Goal: Obtain resource: Download file/media

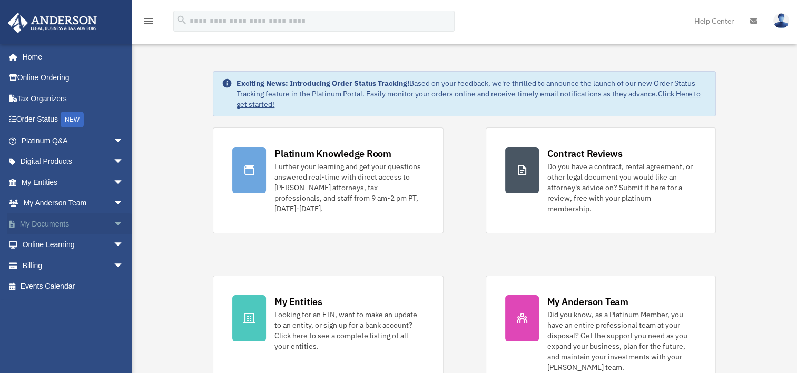
click at [73, 229] on link "My Documents arrow_drop_down" at bounding box center [73, 223] width 132 height 21
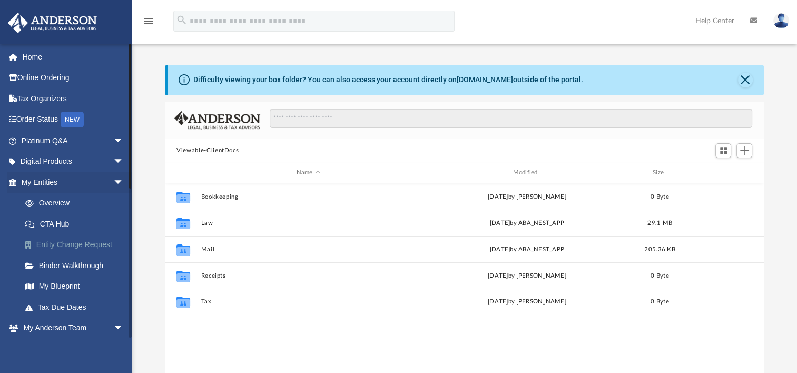
scroll to position [231, 590]
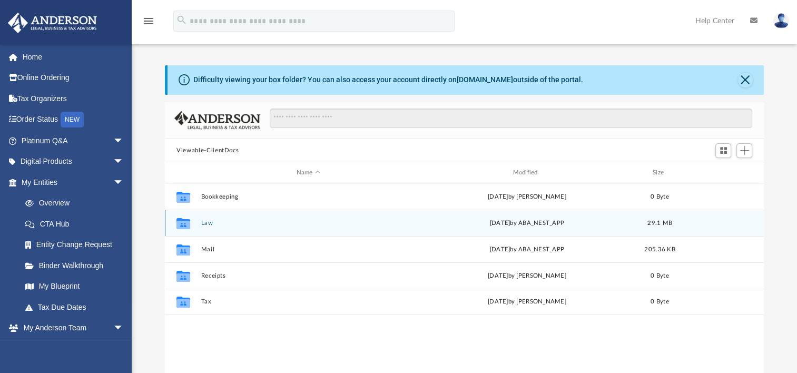
click at [183, 221] on icon "grid" at bounding box center [183, 225] width 14 height 8
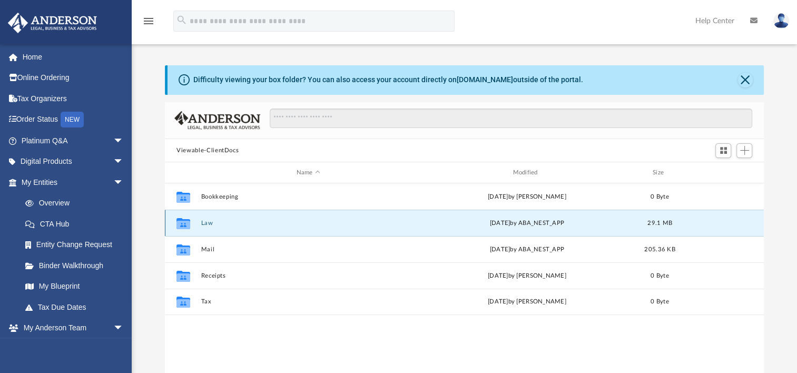
click at [207, 221] on button "Law" at bounding box center [308, 223] width 214 height 7
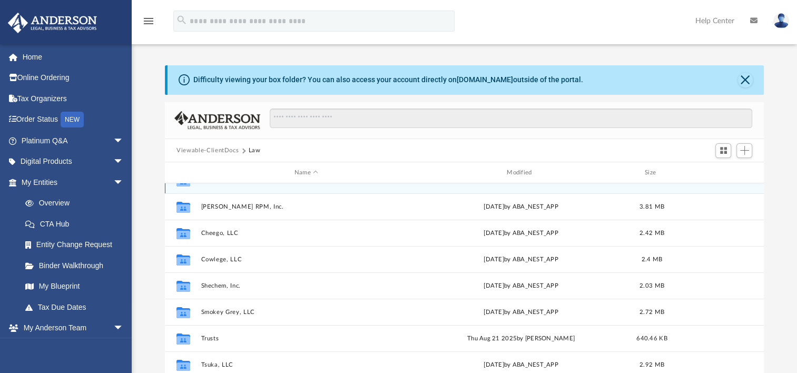
scroll to position [45, 0]
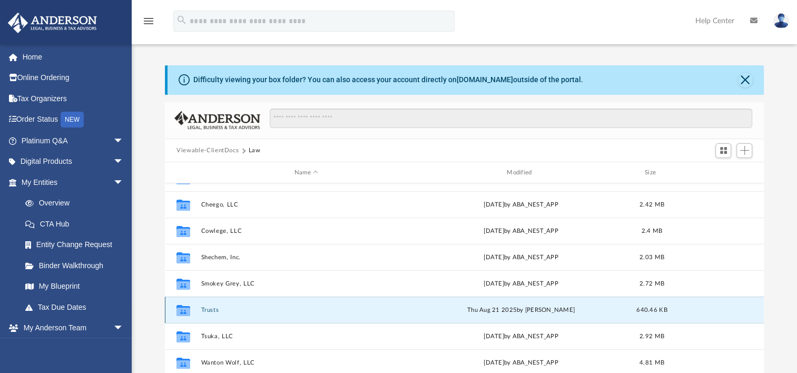
click at [213, 310] on button "Trusts" at bounding box center [306, 310] width 210 height 7
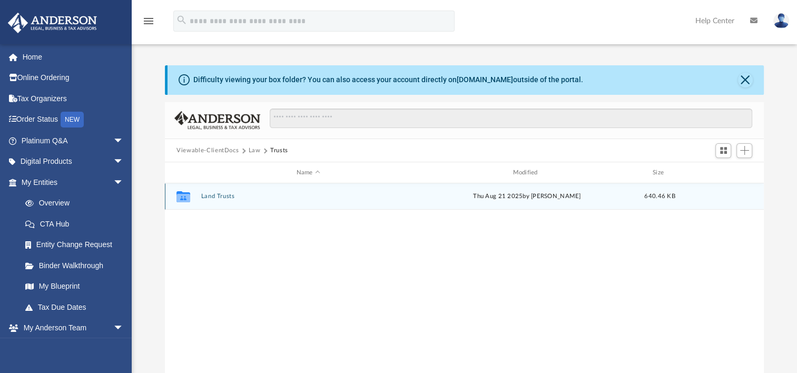
scroll to position [0, 0]
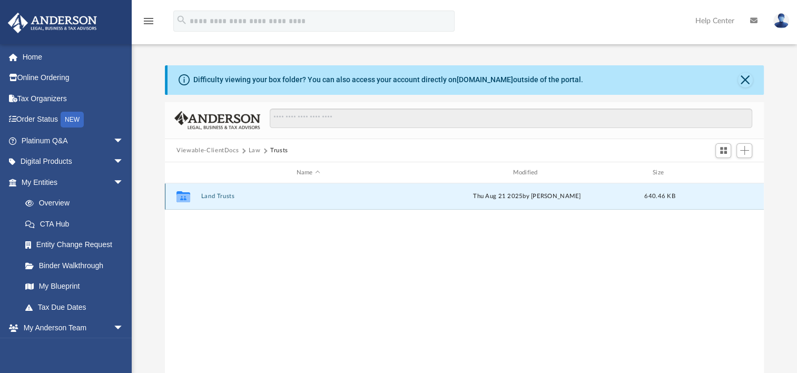
click at [223, 198] on button "Land Trusts" at bounding box center [308, 196] width 214 height 7
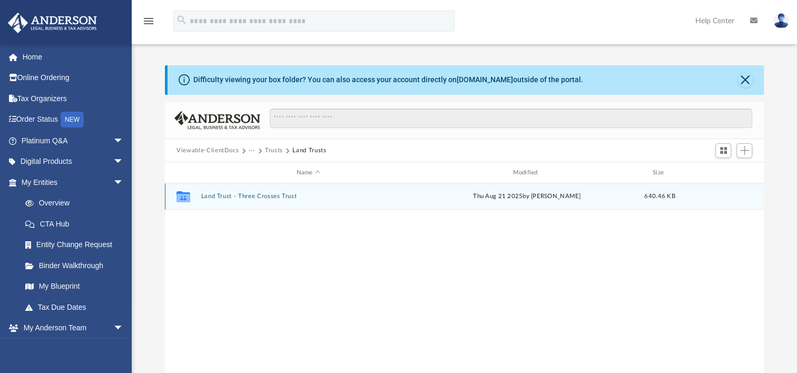
click at [263, 196] on button "Land Trust - Three Crosses Trust" at bounding box center [308, 196] width 214 height 7
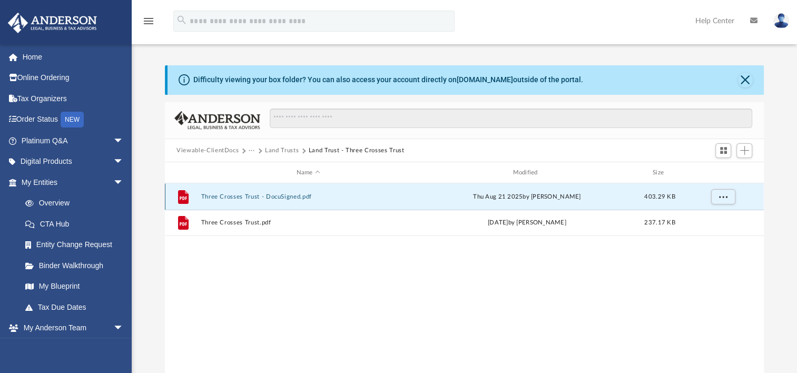
click at [302, 198] on button "Three Crosses Trust - DocuSigned.pdf" at bounding box center [308, 196] width 214 height 7
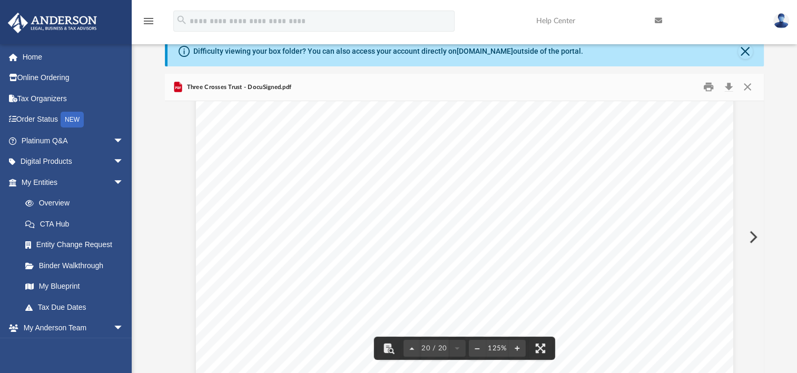
scroll to position [13636, 0]
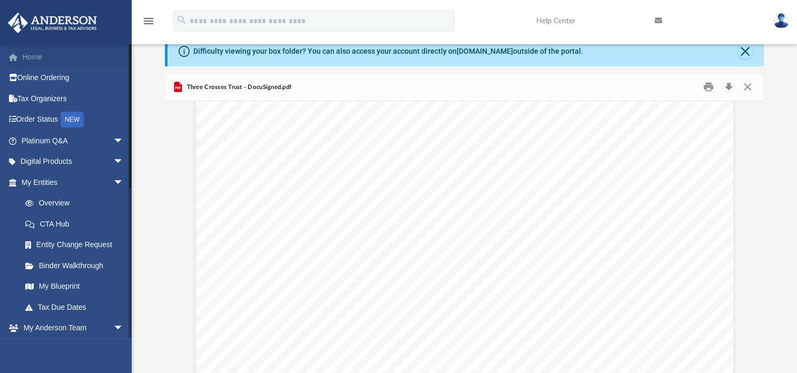
click at [38, 61] on link "Home" at bounding box center [73, 56] width 132 height 21
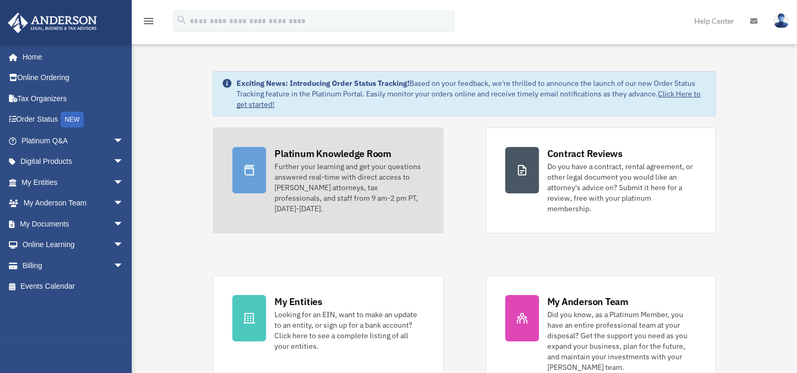
click at [317, 203] on link "Platinum Knowledge Room Further your learning and get your questions answered r…" at bounding box center [328, 180] width 230 height 106
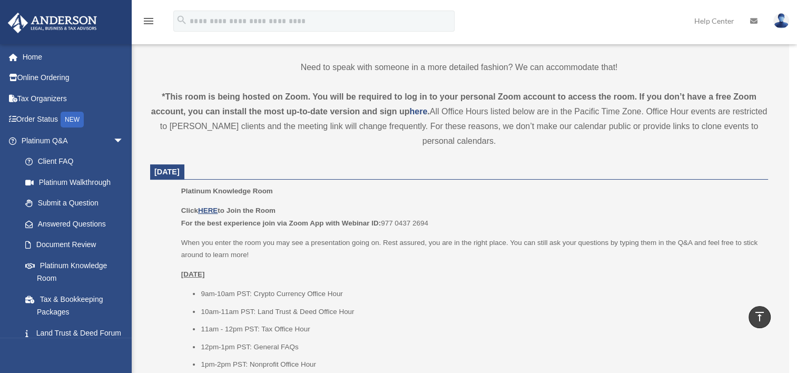
scroll to position [316, 0]
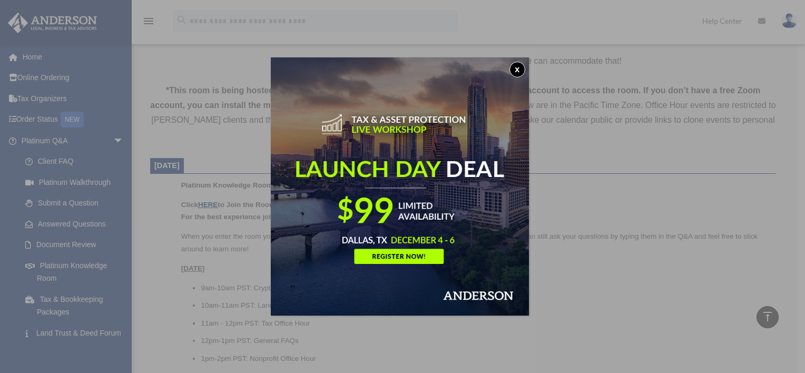
click at [519, 67] on button "x" at bounding box center [517, 70] width 16 height 16
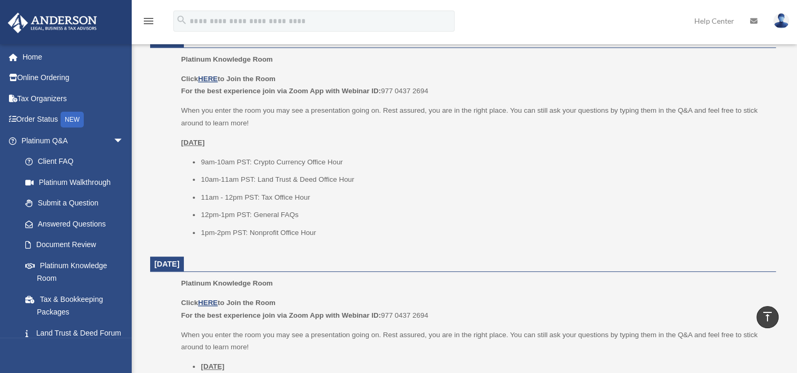
scroll to position [474, 0]
